Goal: Task Accomplishment & Management: Use online tool/utility

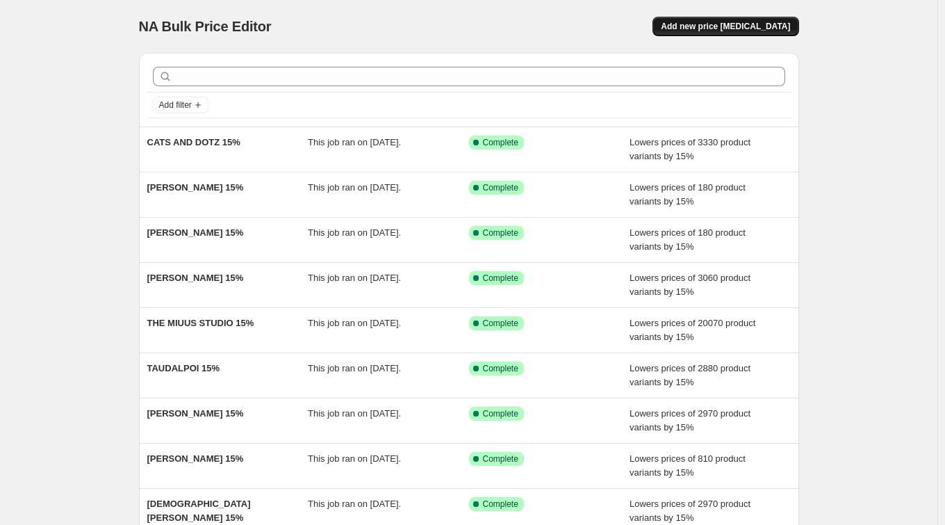
click at [764, 23] on span "Add new price [MEDICAL_DATA]" at bounding box center [725, 26] width 129 height 11
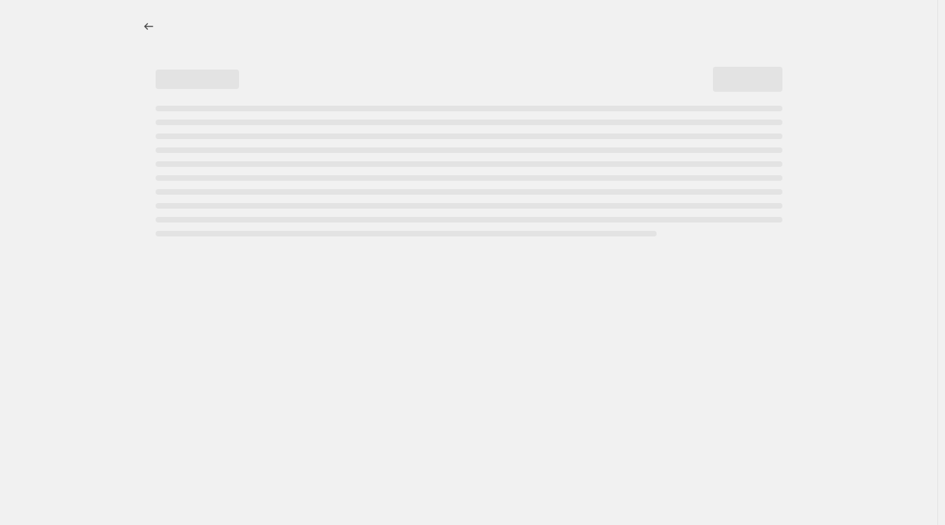
select select "percentage"
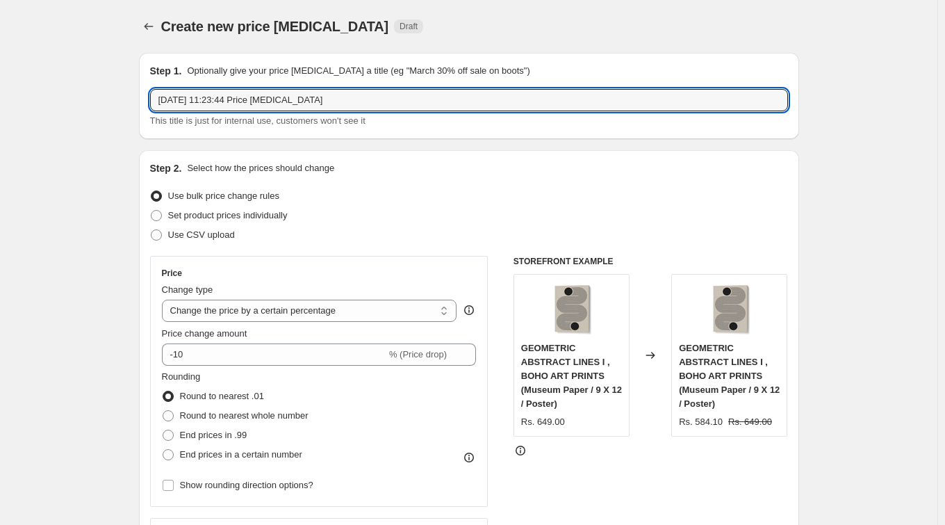
drag, startPoint x: 348, startPoint y: 101, endPoint x: 157, endPoint y: 79, distance: 192.3
click at [157, 79] on div "Step 1. Optionally give your price change job a title (eg "March 30% off sale o…" at bounding box center [469, 96] width 638 height 64
paste input "ANDIRII KUTSACHENKO"
type input "[PERSON_NAME] 15%"
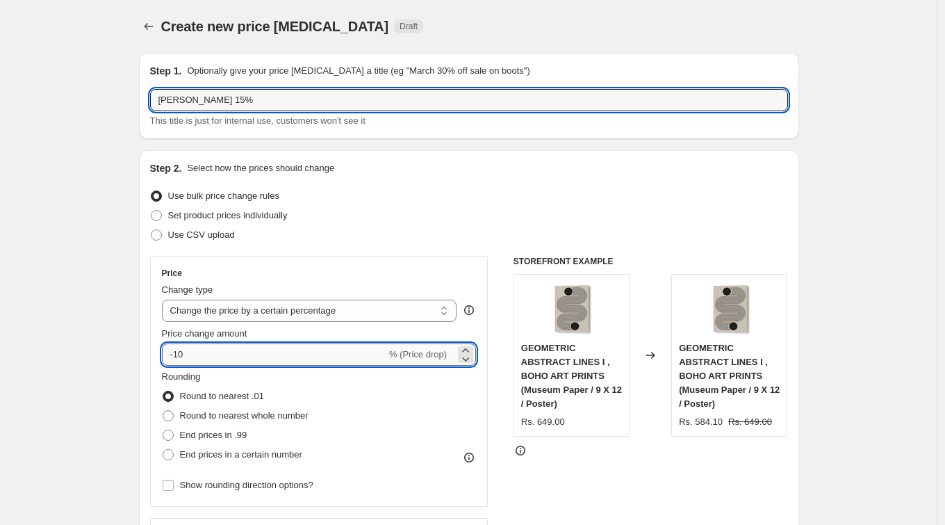
click at [254, 356] on input "-10" at bounding box center [274, 354] width 224 height 22
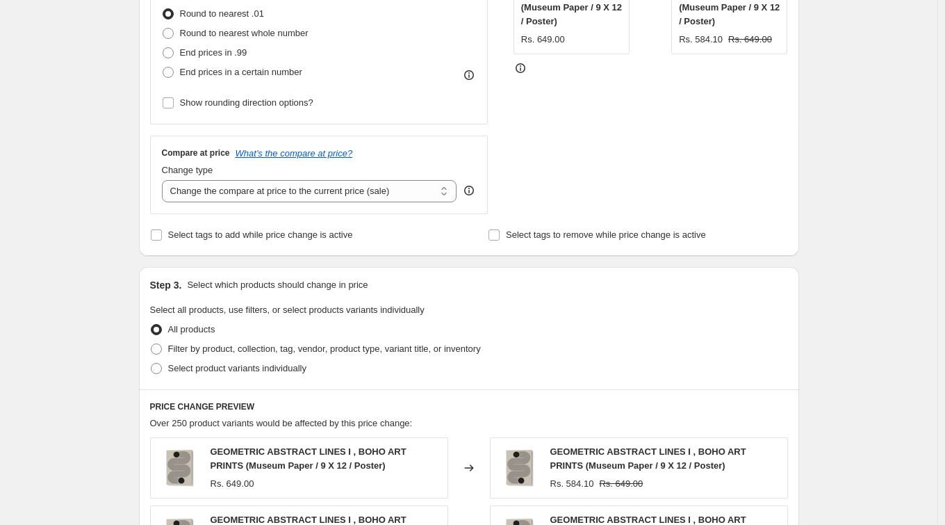
scroll to position [412, 0]
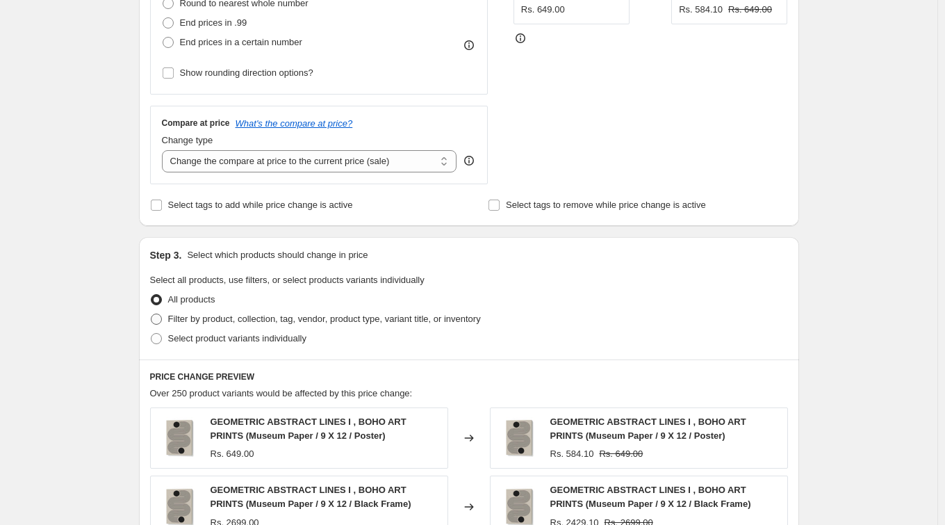
type input "-15"
click at [224, 314] on span "Filter by product, collection, tag, vendor, product type, variant title, or inv…" at bounding box center [324, 318] width 313 height 10
click at [151, 314] on input "Filter by product, collection, tag, vendor, product type, variant title, or inv…" at bounding box center [151, 313] width 1 height 1
radio input "true"
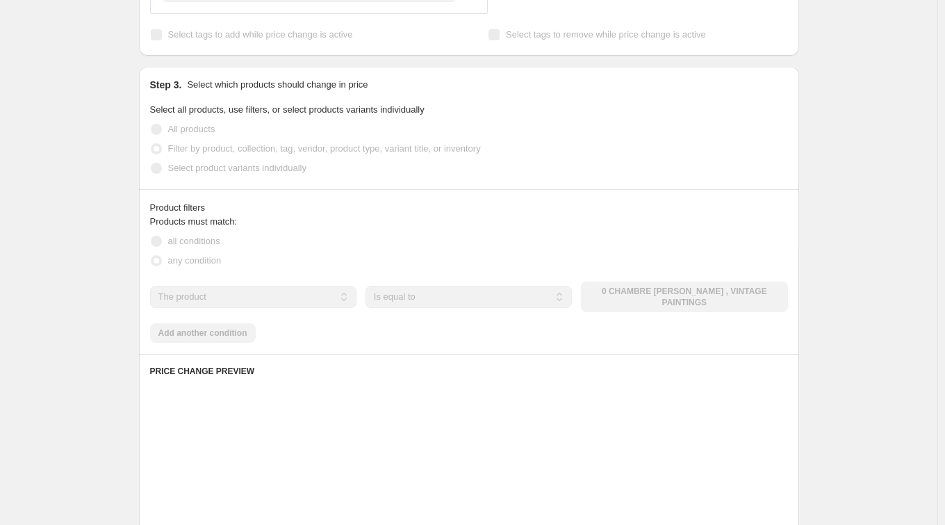
scroll to position [591, 0]
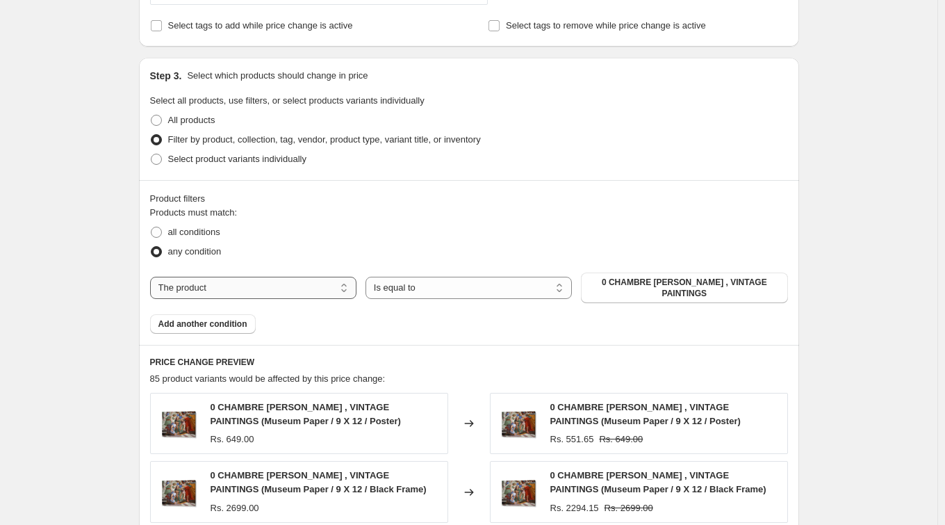
click at [282, 289] on select "The product The product's collection The product's tag The product's vendor The…" at bounding box center [253, 288] width 206 height 22
select select "collection"
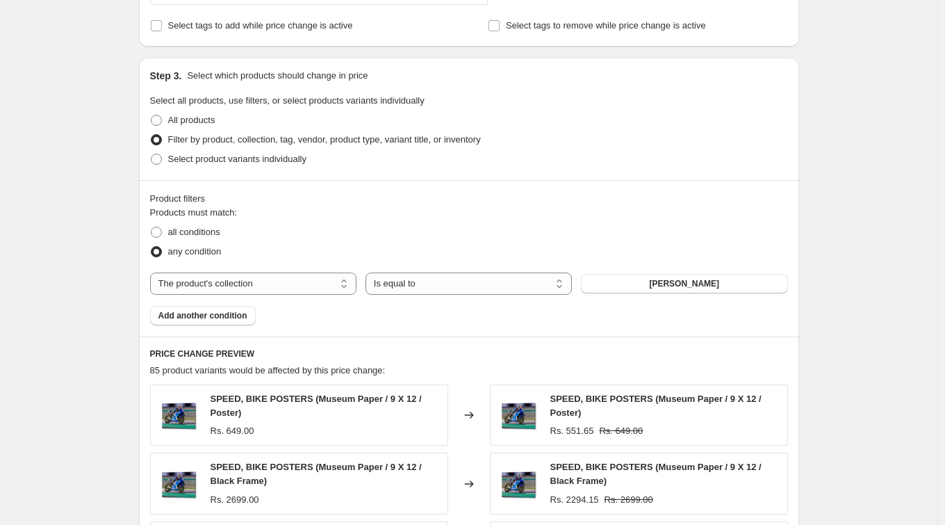
click at [705, 279] on span "[PERSON_NAME]" at bounding box center [684, 283] width 70 height 11
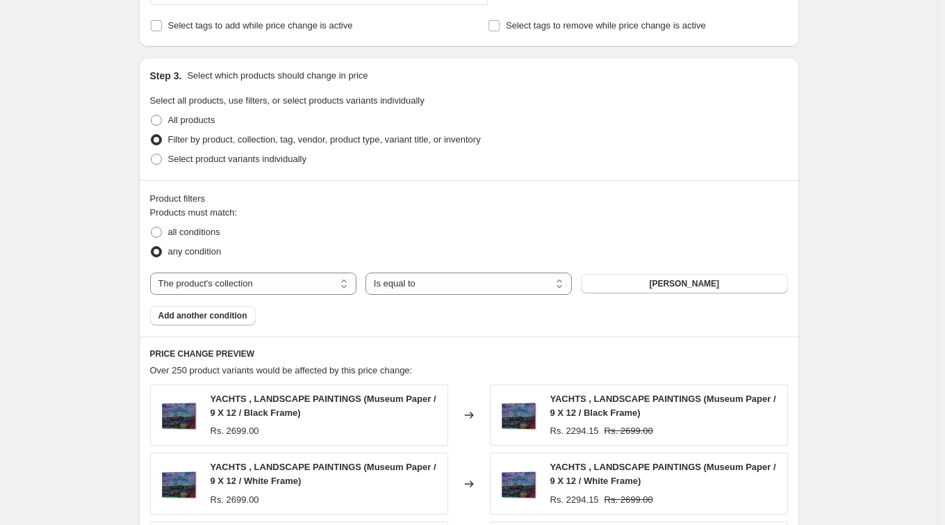
scroll to position [1041, 0]
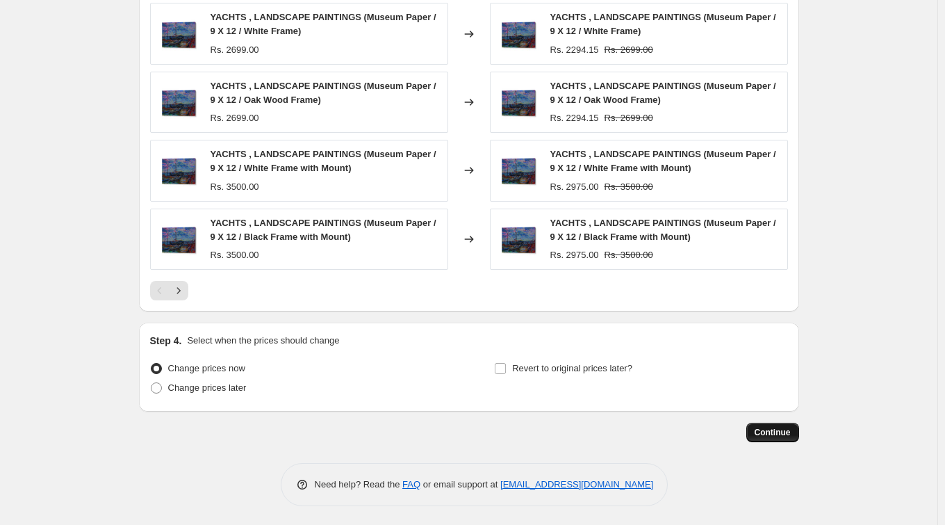
click at [780, 429] on span "Continue" at bounding box center [772, 432] width 36 height 11
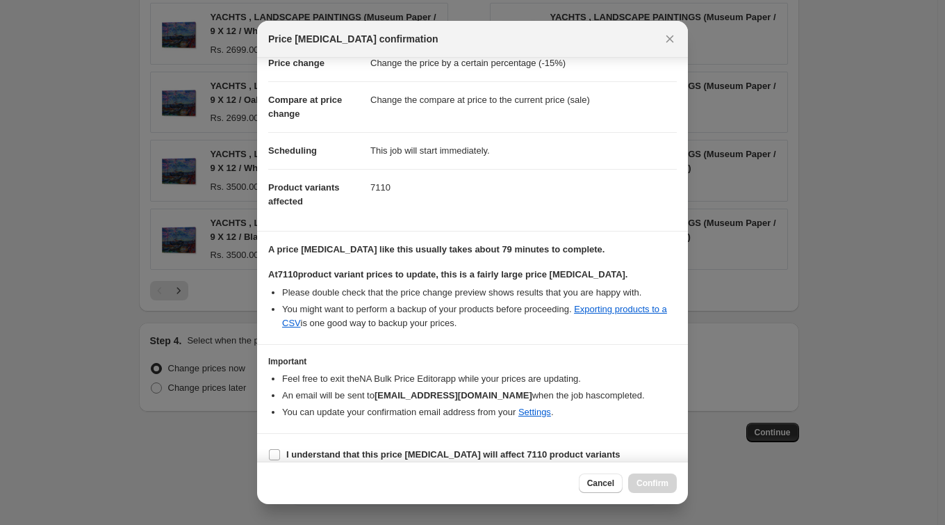
scroll to position [64, 0]
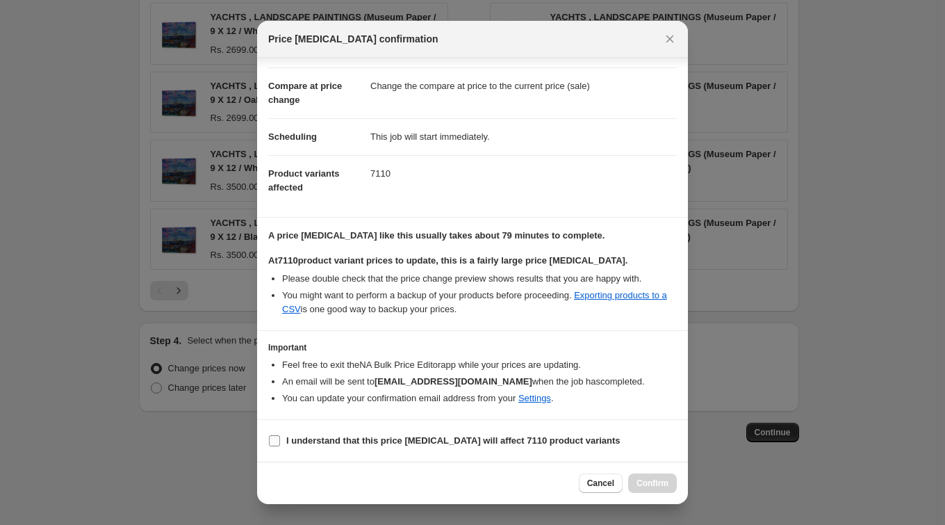
click at [479, 440] on b "I understand that this price change job will affect 7110 product variants" at bounding box center [453, 440] width 334 height 10
click at [280, 440] on input "I understand that this price change job will affect 7110 product variants" at bounding box center [274, 440] width 11 height 11
checkbox input "true"
click at [657, 479] on span "Confirm" at bounding box center [652, 482] width 32 height 11
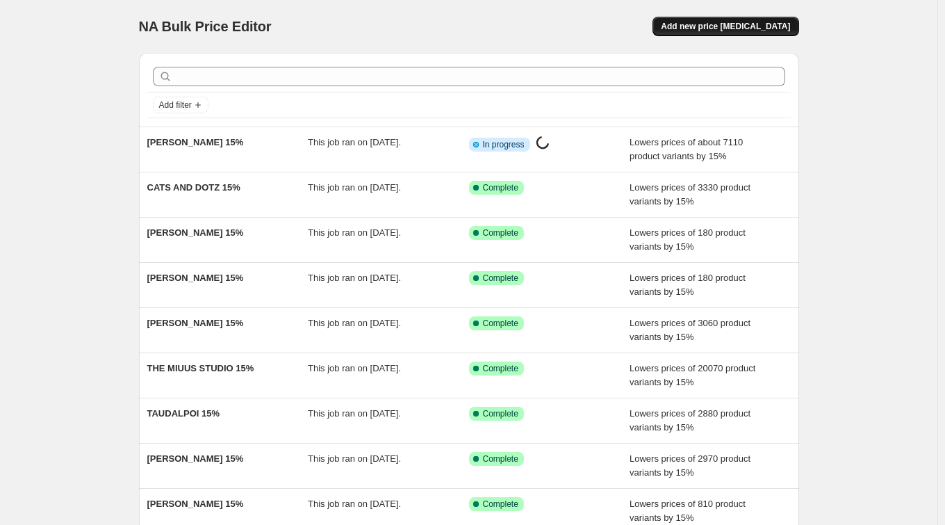
click at [728, 22] on span "Add new price [MEDICAL_DATA]" at bounding box center [725, 26] width 129 height 11
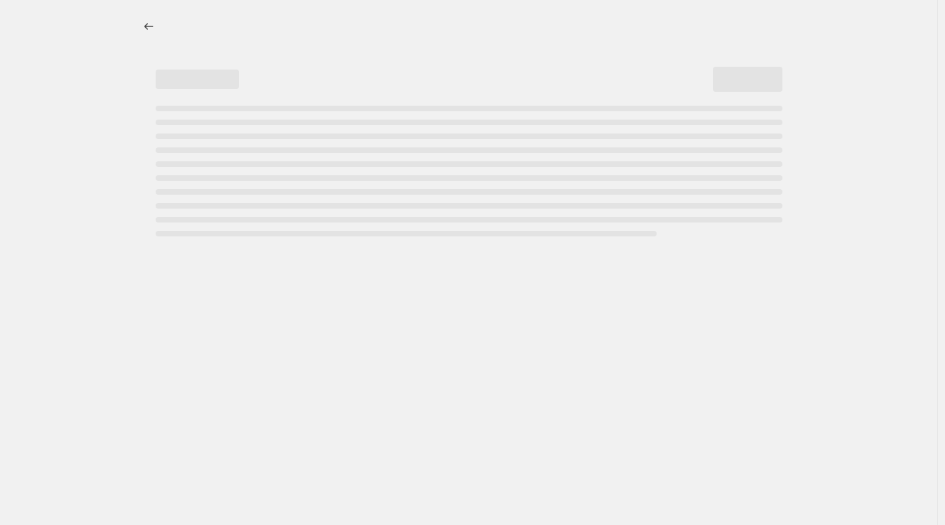
select select "percentage"
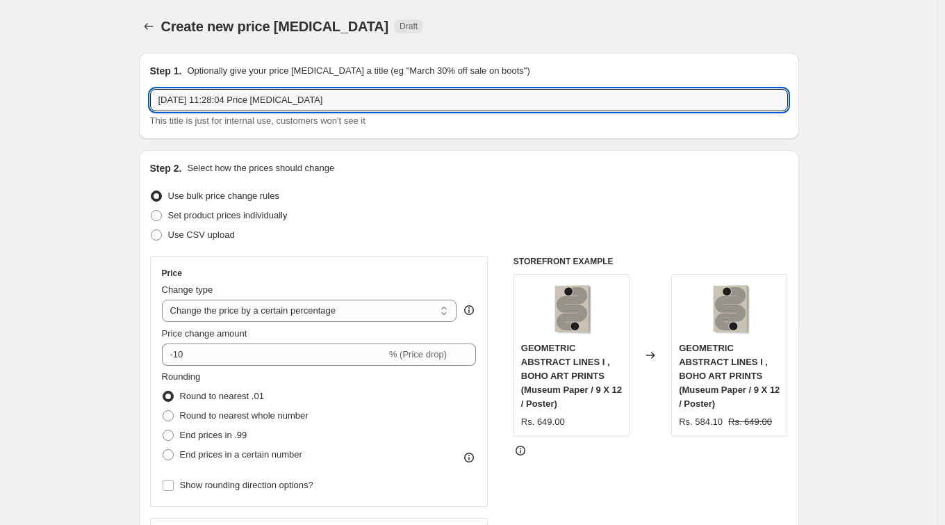
drag, startPoint x: 342, startPoint y: 104, endPoint x: 93, endPoint y: 83, distance: 249.5
paste input "CARTISSI"
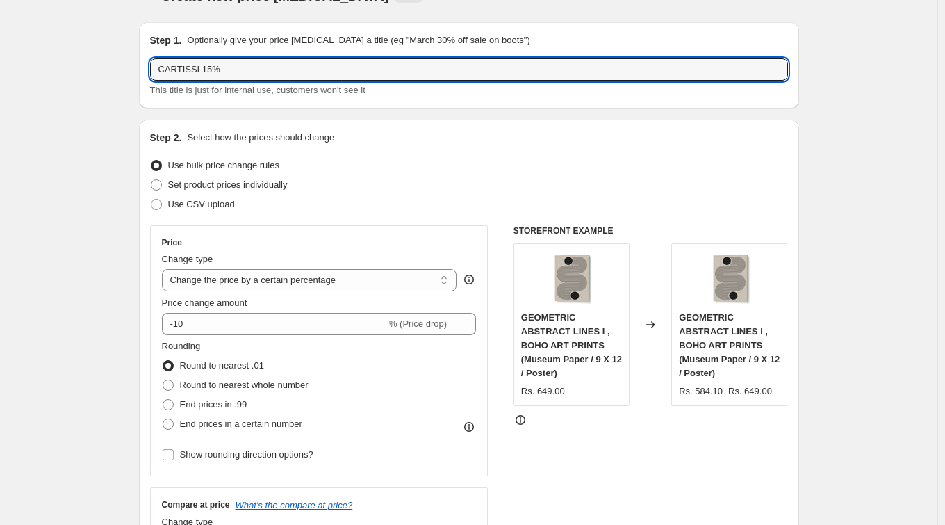
scroll to position [88, 0]
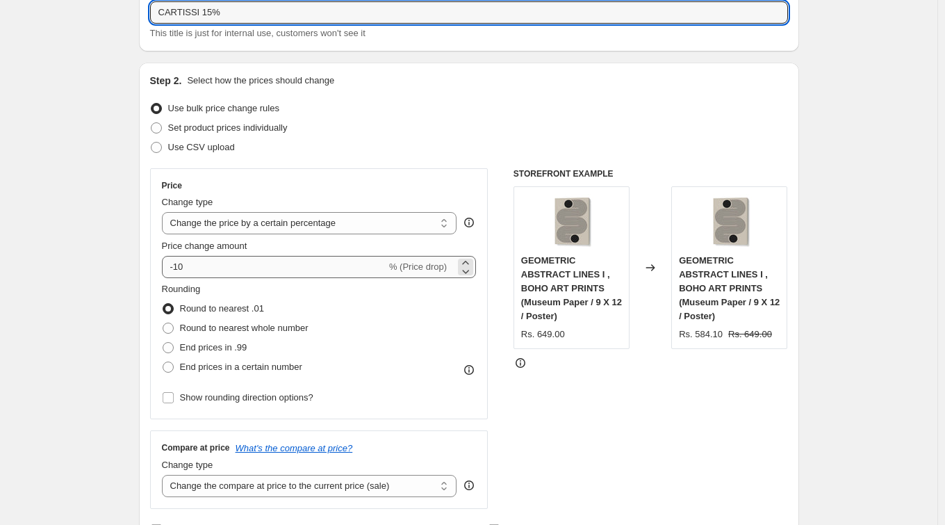
type input "CARTISSI 15%"
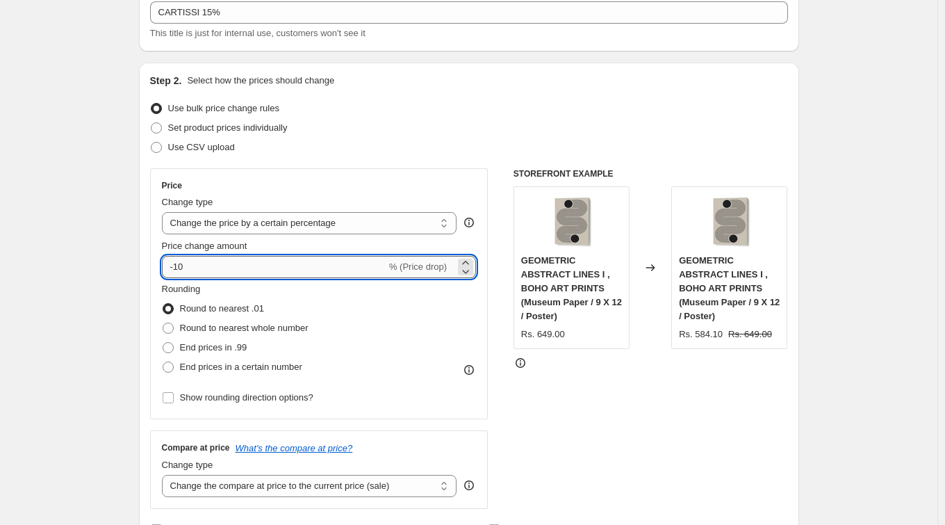
click at [217, 271] on input "-10" at bounding box center [274, 267] width 224 height 22
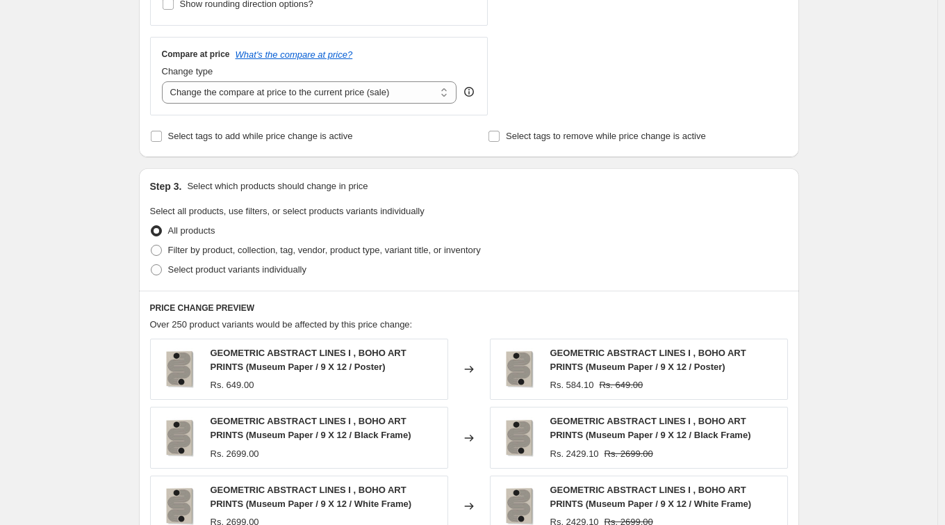
scroll to position [502, 0]
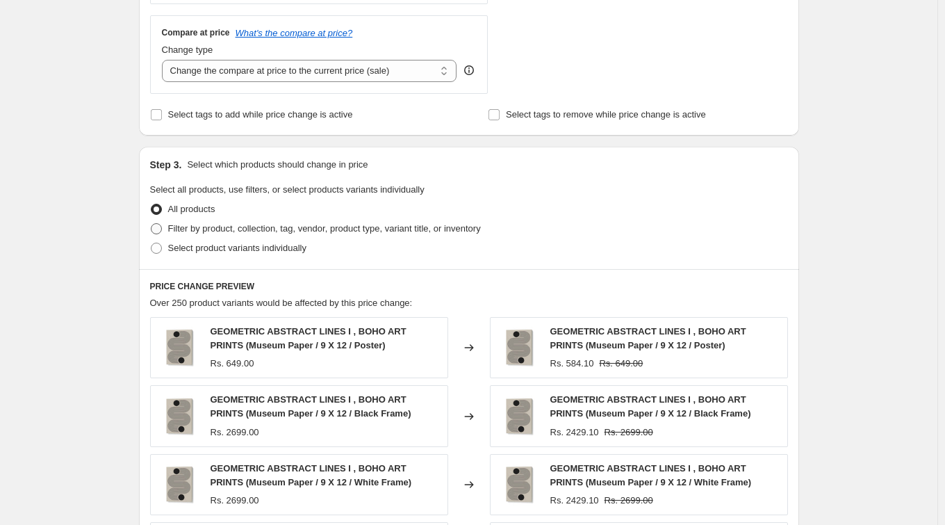
type input "-15"
click at [162, 224] on span at bounding box center [156, 228] width 11 height 11
click at [151, 224] on input "Filter by product, collection, tag, vendor, product type, variant title, or inv…" at bounding box center [151, 223] width 1 height 1
radio input "true"
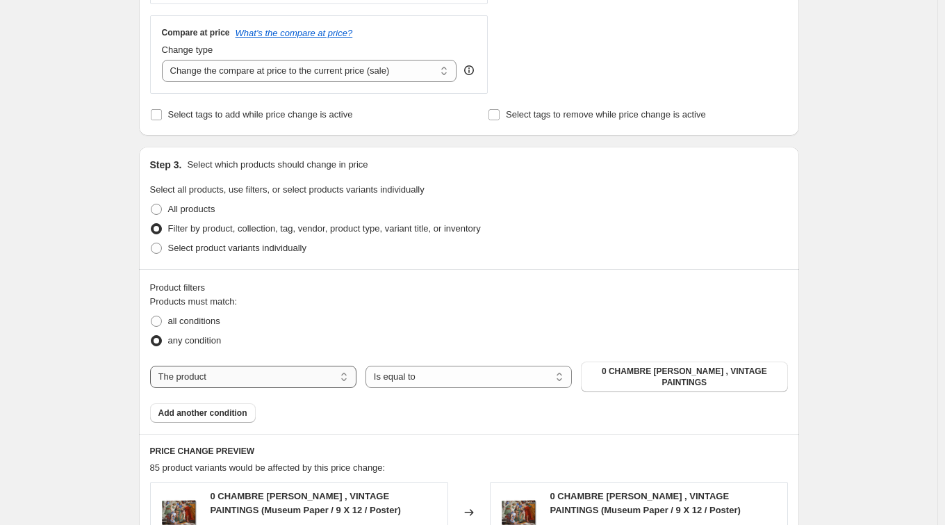
click at [285, 372] on select "The product The product's collection The product's tag The product's vendor The…" at bounding box center [253, 376] width 206 height 22
select select "collection"
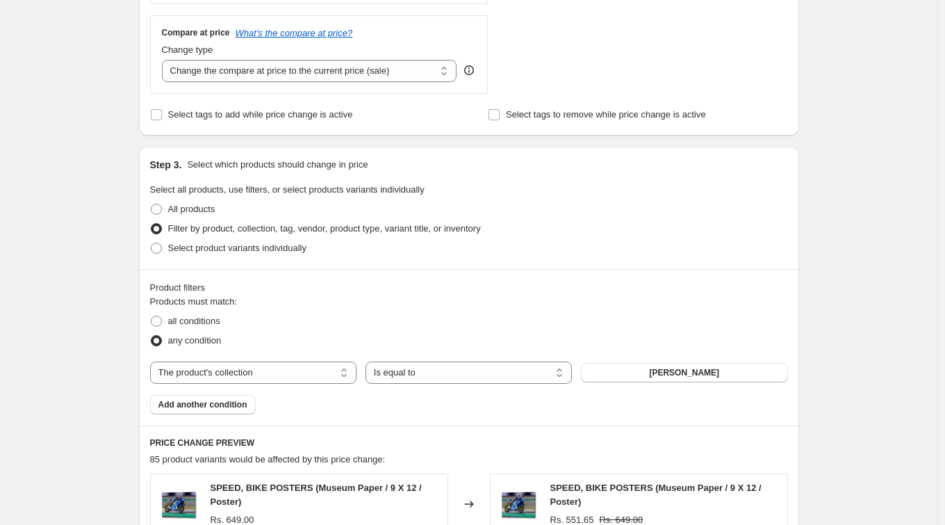
click at [718, 369] on span "[PERSON_NAME]" at bounding box center [684, 372] width 70 height 11
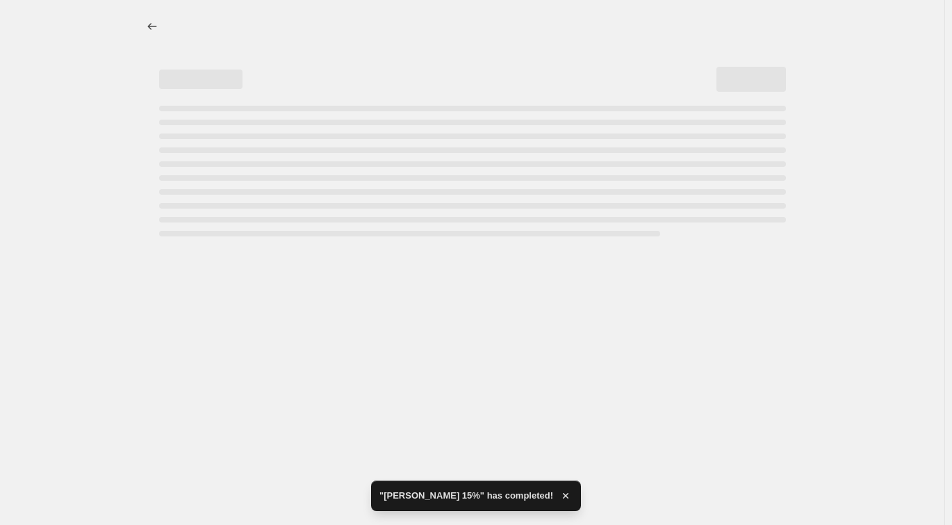
select select "percentage"
select select "collection"
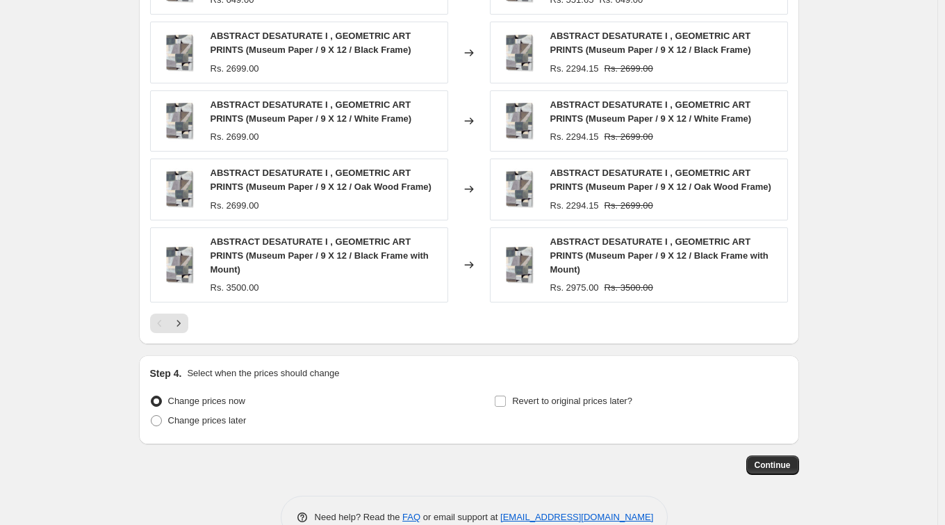
scroll to position [1055, 0]
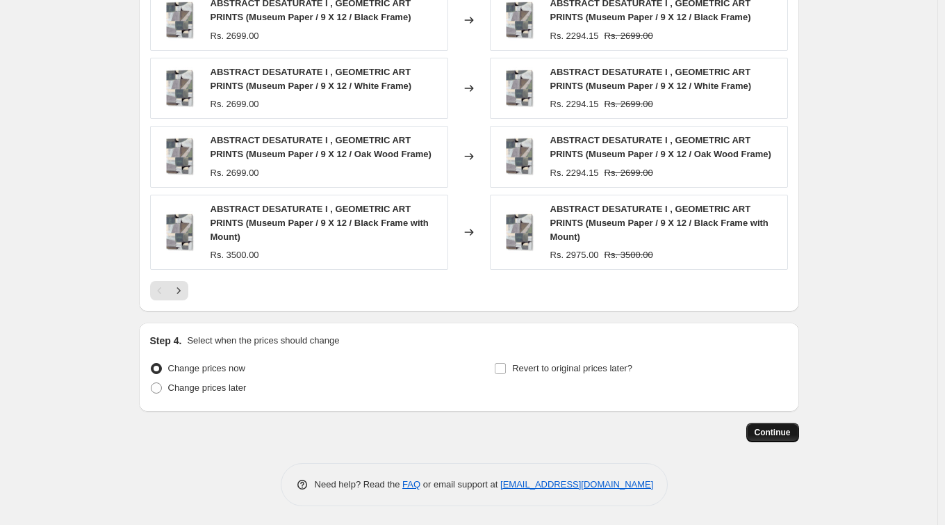
click at [766, 429] on span "Continue" at bounding box center [772, 432] width 36 height 11
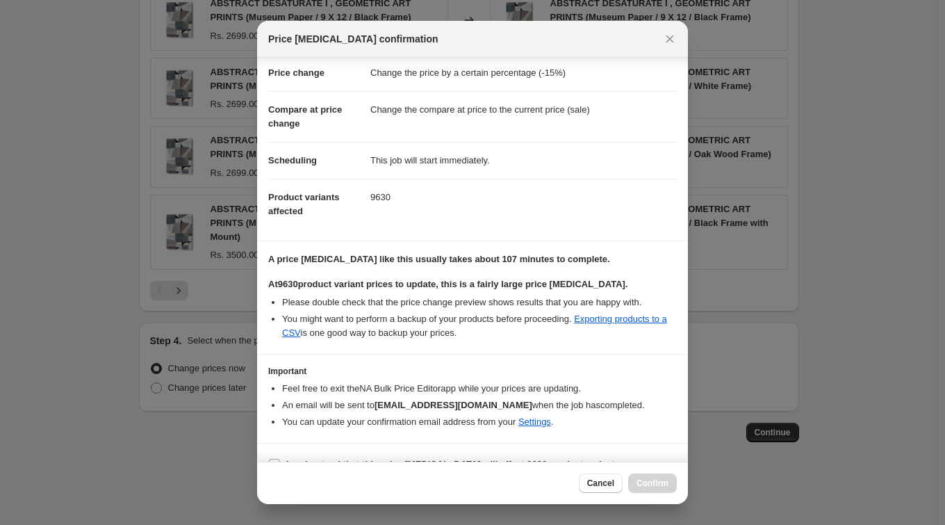
scroll to position [64, 0]
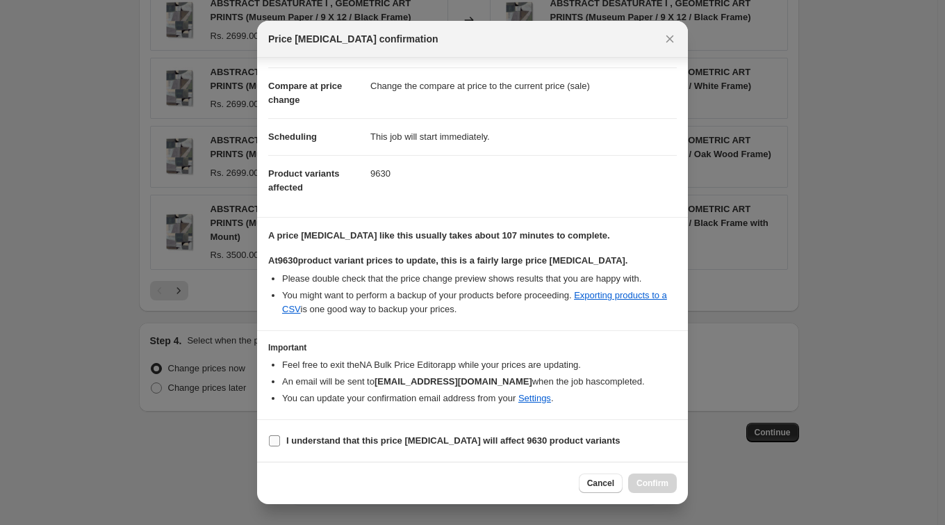
click at [366, 443] on b "I understand that this price [MEDICAL_DATA] will affect 9630 product variants" at bounding box center [453, 440] width 334 height 10
click at [280, 443] on input "I understand that this price [MEDICAL_DATA] will affect 9630 product variants" at bounding box center [274, 440] width 11 height 11
checkbox input "true"
click at [642, 479] on span "Confirm" at bounding box center [652, 482] width 32 height 11
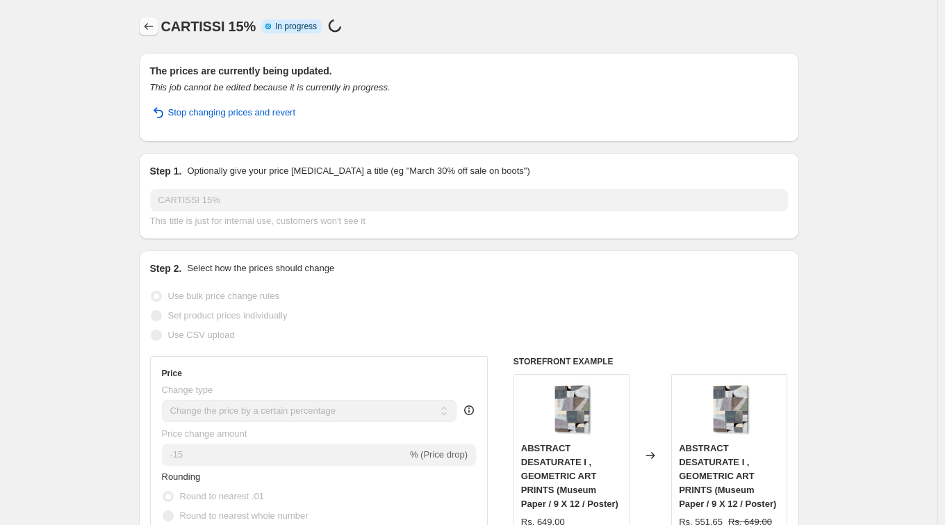
click at [153, 26] on icon "Price change jobs" at bounding box center [149, 26] width 14 height 14
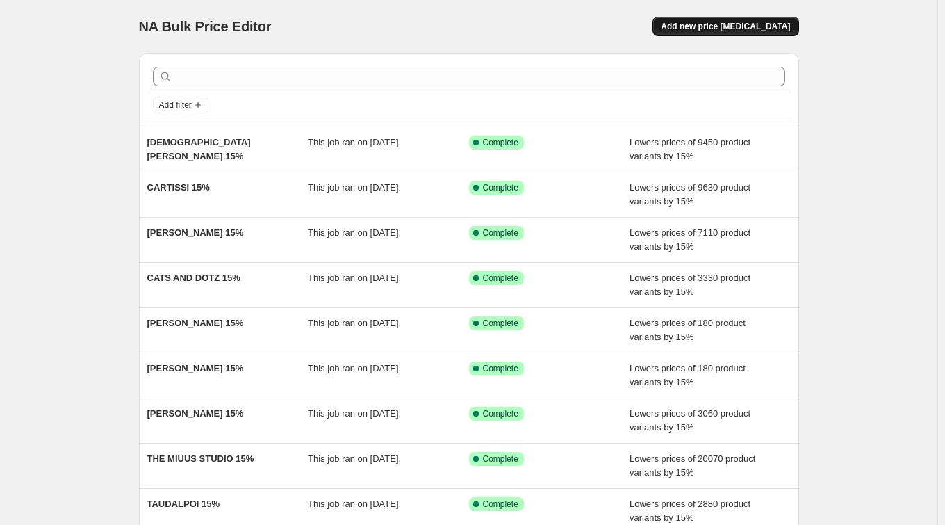
click at [703, 18] on button "Add new price [MEDICAL_DATA]" at bounding box center [725, 26] width 146 height 19
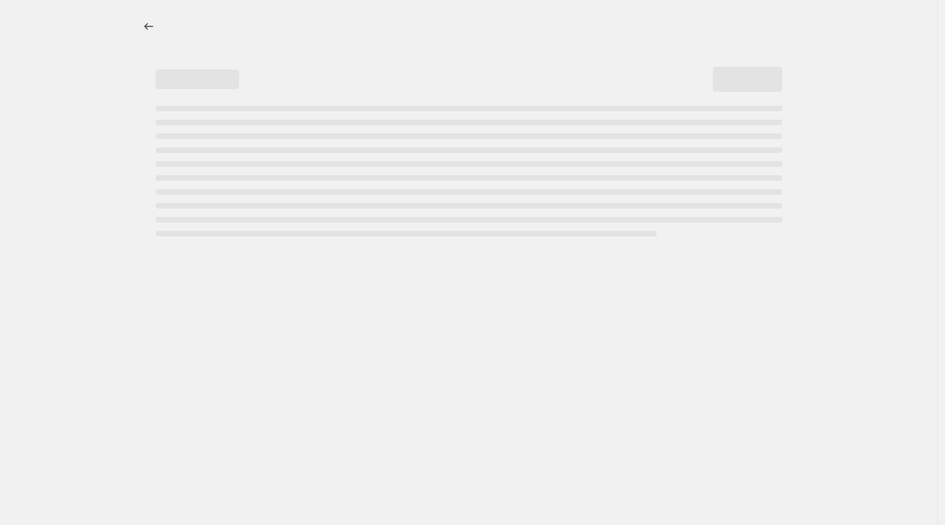
select select "percentage"
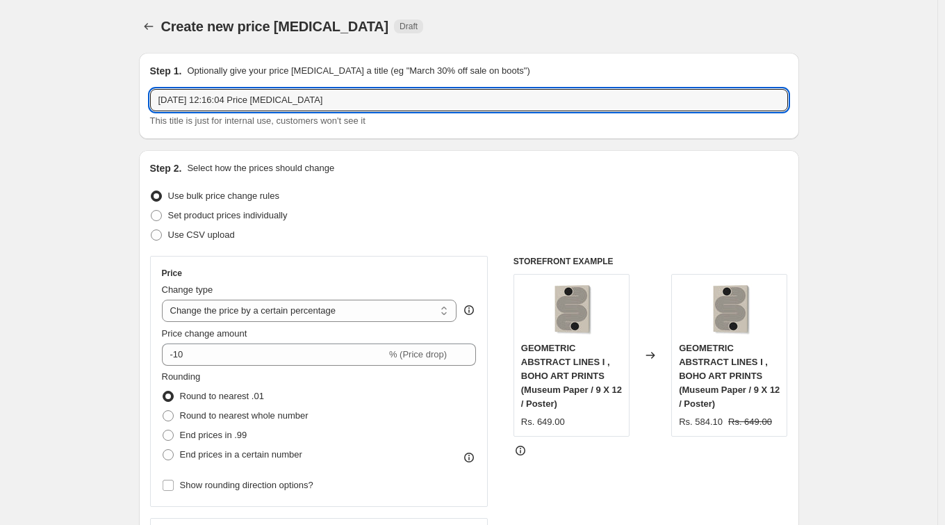
drag, startPoint x: 369, startPoint y: 100, endPoint x: 131, endPoint y: 97, distance: 237.6
paste input "GEMMA BARDOT"
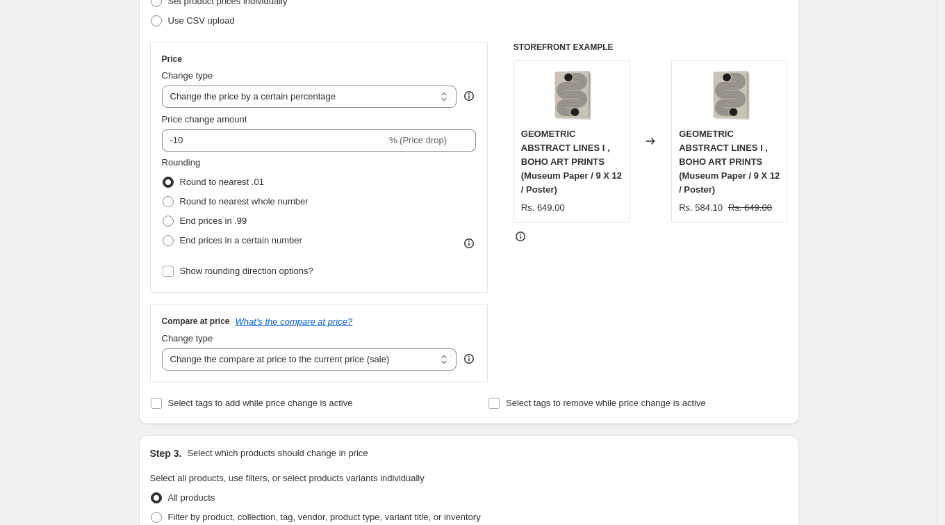
type input "GEMMA BARDOT 15%"
click at [210, 151] on div "Price Change type Change the price to a certain amount Change the price by a ce…" at bounding box center [319, 166] width 315 height 227
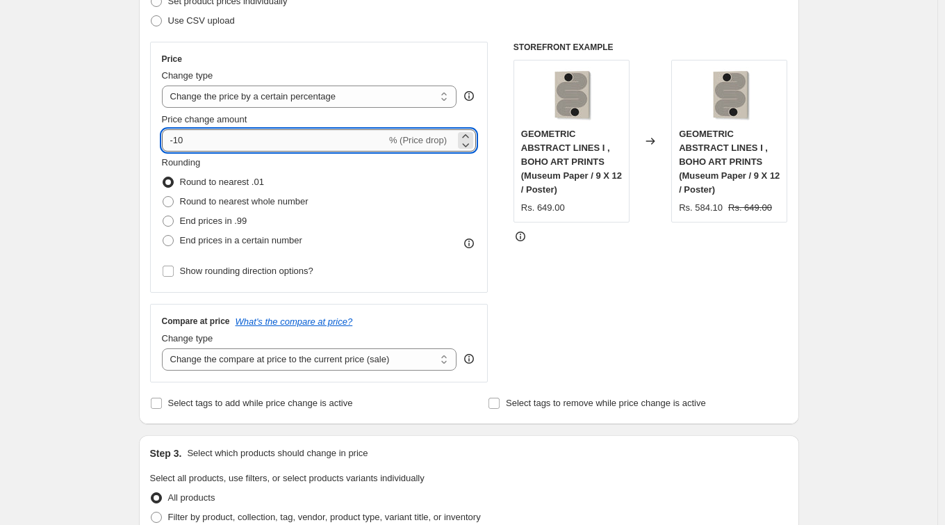
click at [211, 142] on input "-10" at bounding box center [274, 140] width 224 height 22
type input "-15"
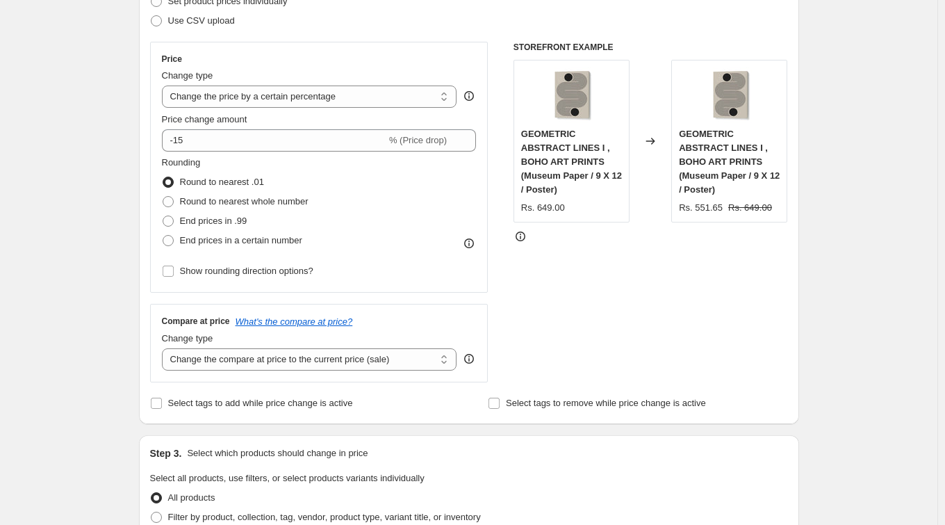
click at [382, 24] on div "Use CSV upload" at bounding box center [469, 20] width 638 height 19
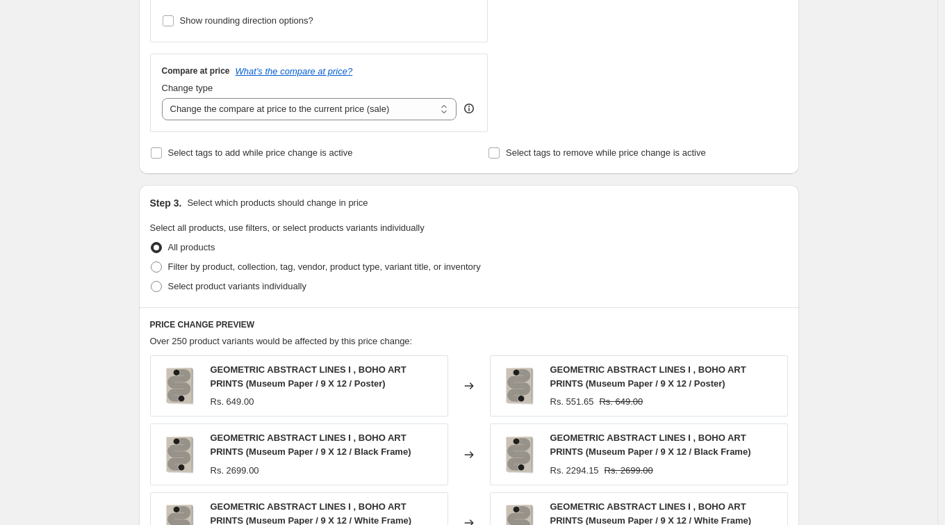
scroll to position [500, 0]
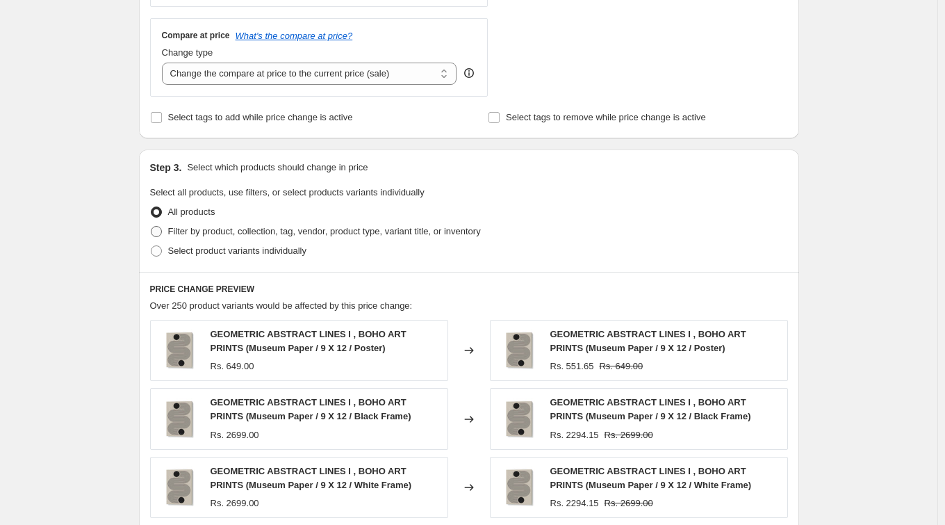
click at [214, 222] on label "Filter by product, collection, tag, vendor, product type, variant title, or inv…" at bounding box center [315, 231] width 331 height 19
click at [151, 226] on input "Filter by product, collection, tag, vendor, product type, variant title, or inv…" at bounding box center [151, 226] width 1 height 1
radio input "true"
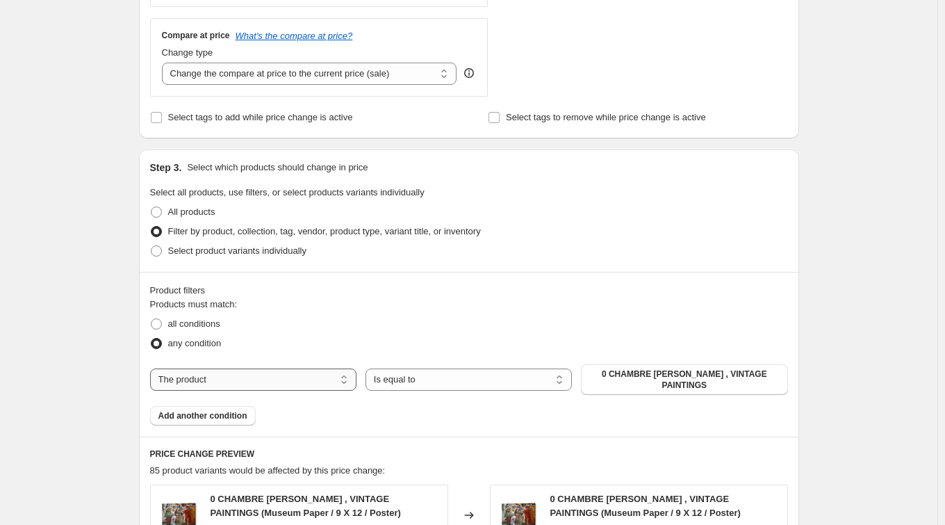
click at [295, 378] on select "The product The product's collection The product's tag The product's vendor The…" at bounding box center [253, 379] width 206 height 22
select select "collection"
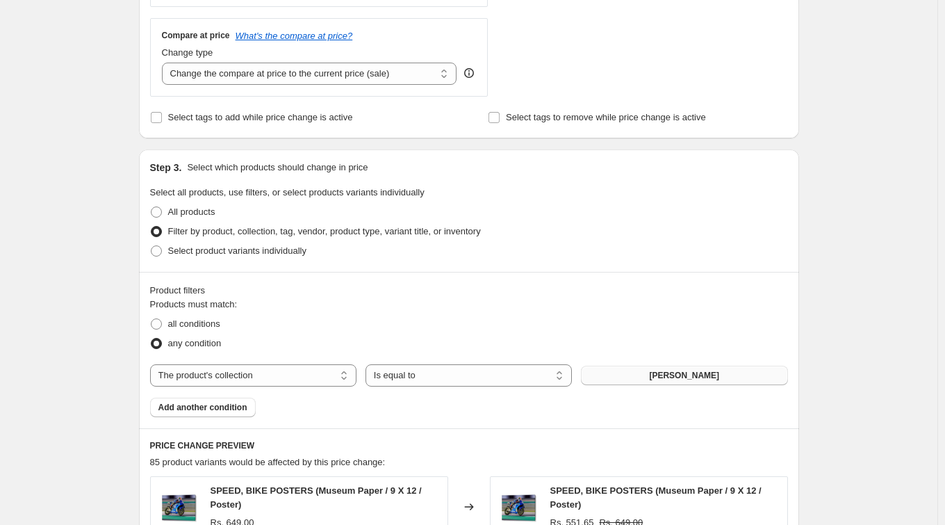
click at [661, 372] on span "[PERSON_NAME]" at bounding box center [684, 375] width 70 height 11
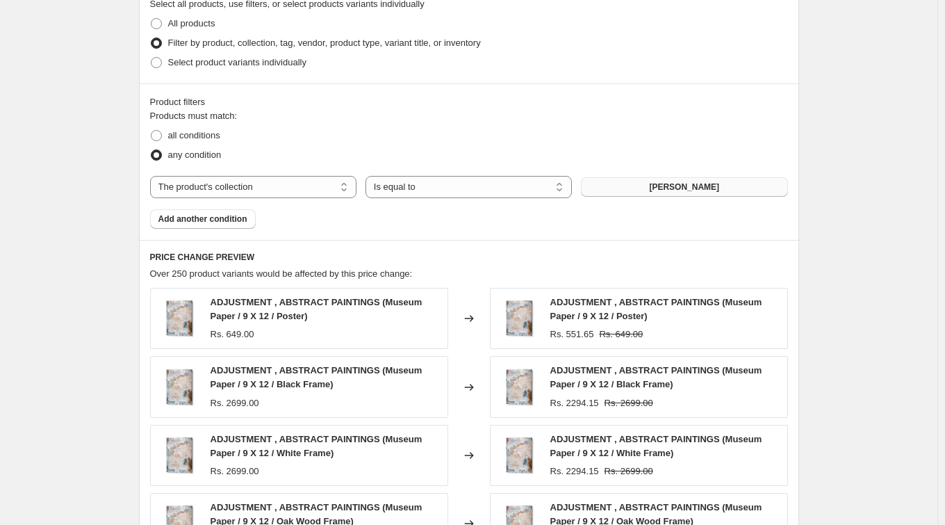
scroll to position [1041, 0]
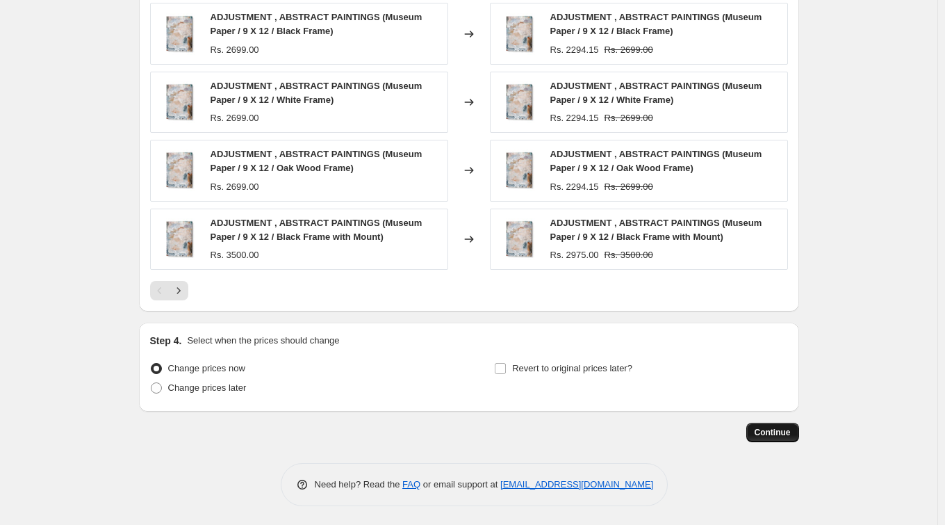
click at [761, 433] on span "Continue" at bounding box center [772, 432] width 36 height 11
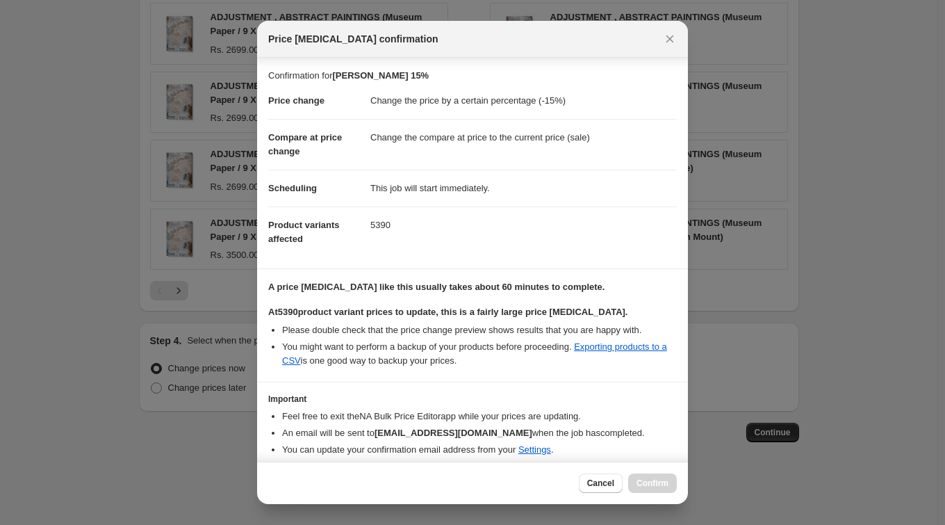
scroll to position [64, 0]
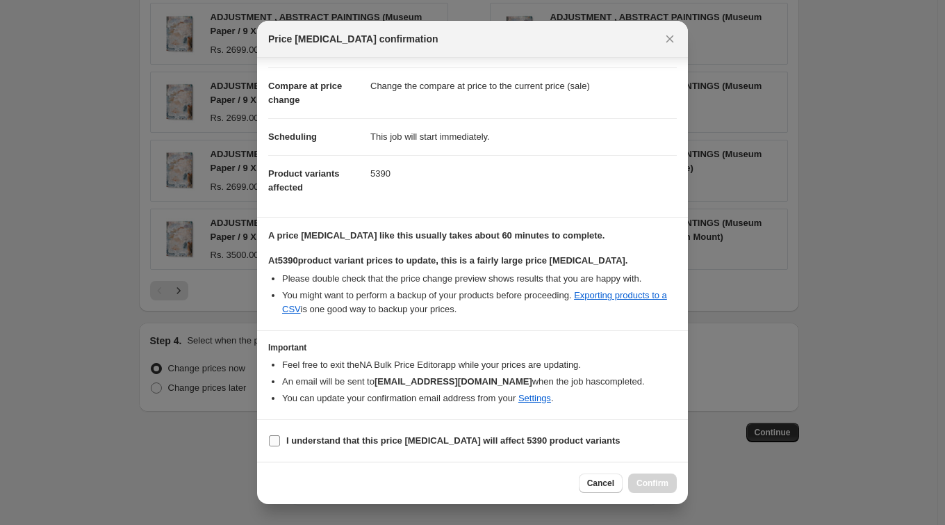
click at [448, 443] on b "I understand that this price change job will affect 5390 product variants" at bounding box center [453, 440] width 334 height 10
click at [280, 443] on input "I understand that this price change job will affect 5390 product variants" at bounding box center [274, 440] width 11 height 11
checkbox input "true"
click at [653, 475] on button "Confirm" at bounding box center [652, 482] width 49 height 19
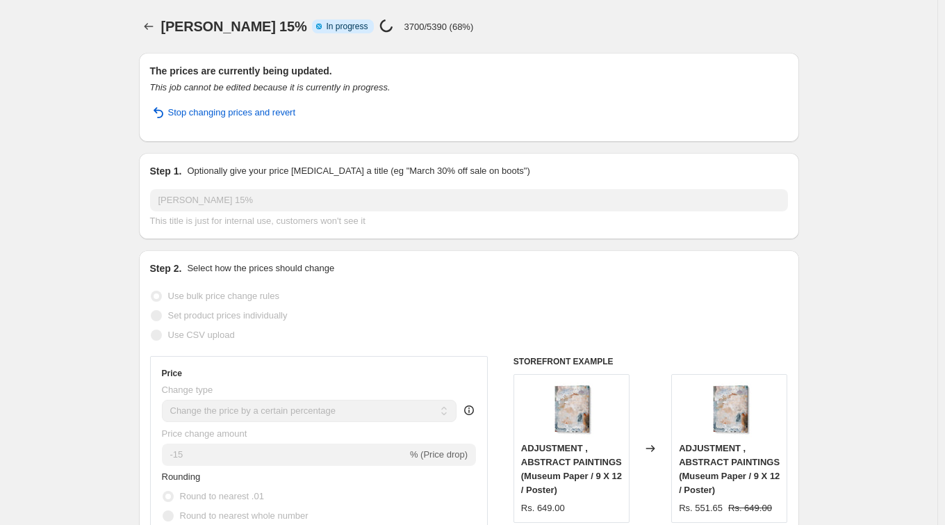
select select "percentage"
select select "collection"
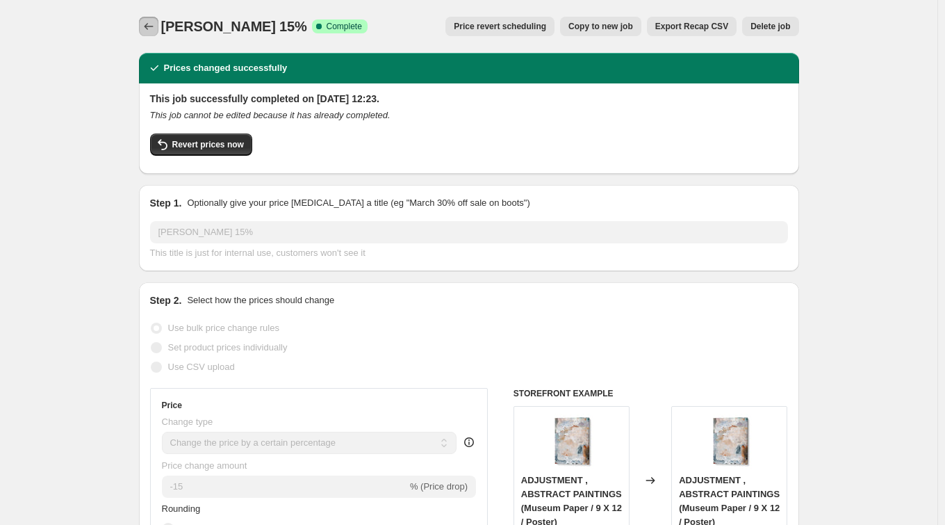
click at [144, 26] on button "Price change jobs" at bounding box center [148, 26] width 19 height 19
